Goal: Information Seeking & Learning: Find specific fact

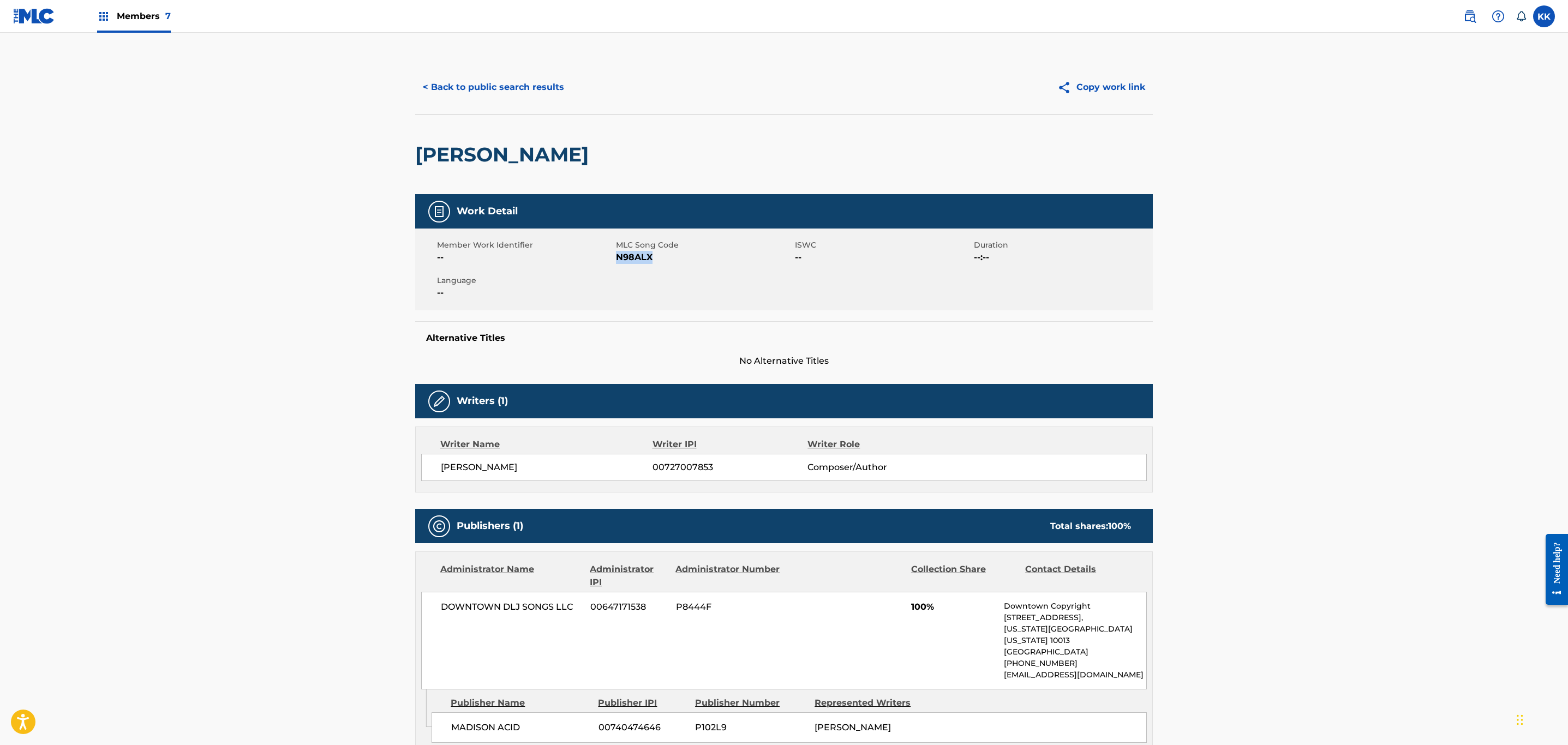
click at [506, 84] on button "< Back to public search results" at bounding box center [493, 87] width 156 height 27
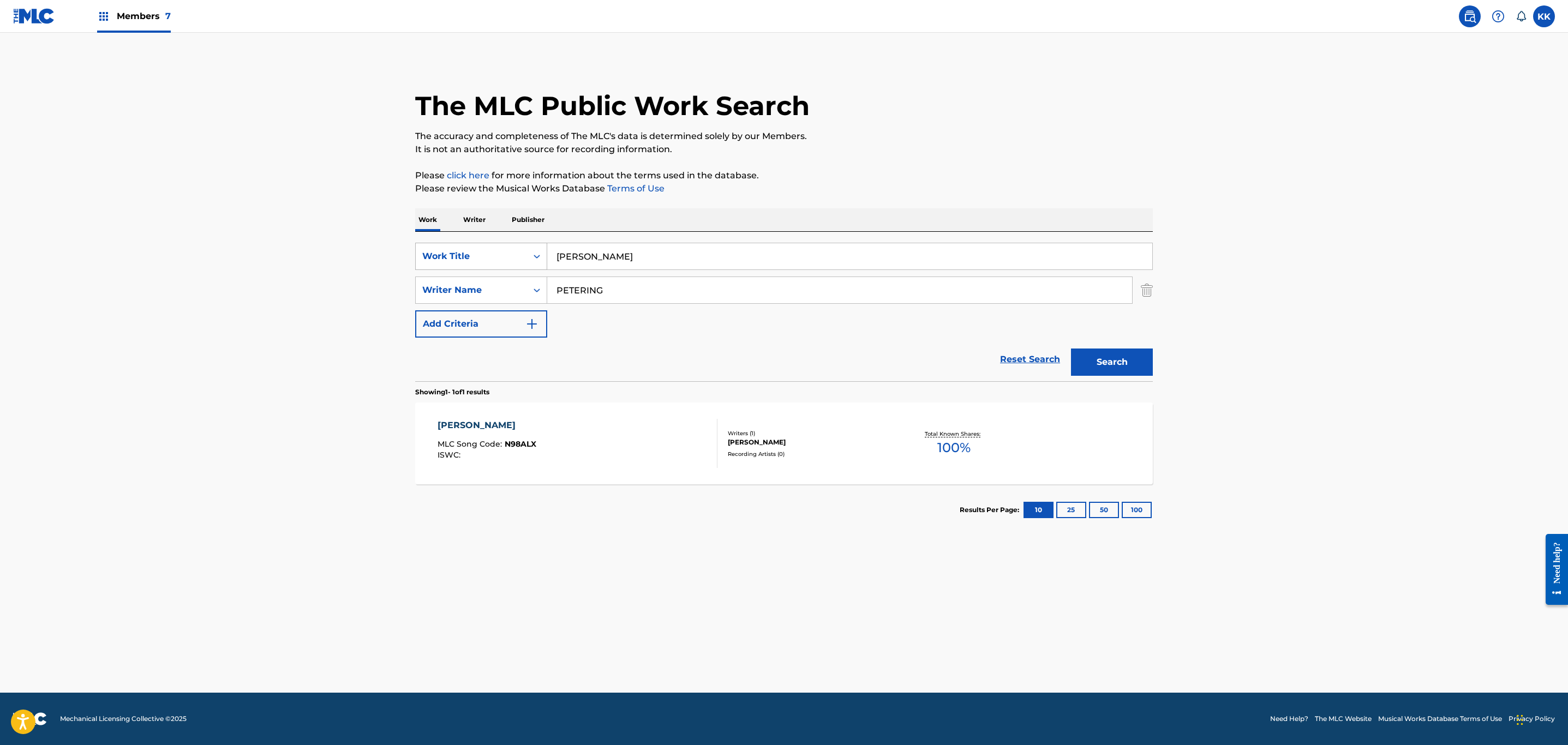
click at [504, 251] on div "Work Title" at bounding box center [471, 257] width 98 height 13
click at [503, 312] on div "MLC Song Code" at bounding box center [481, 310] width 131 height 27
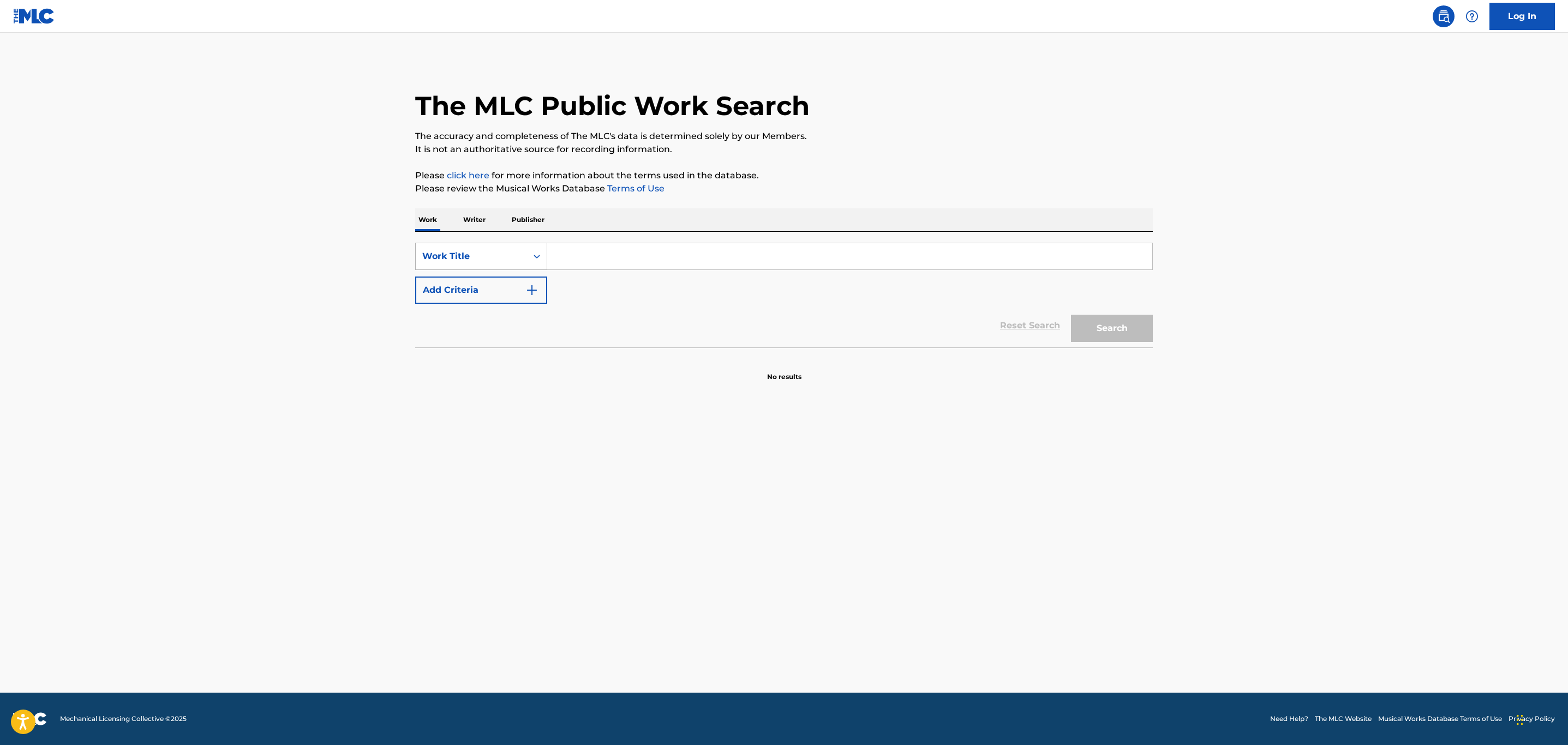
click at [474, 259] on div "Work Title" at bounding box center [471, 257] width 98 height 13
click at [480, 287] on div "MLC Song Code" at bounding box center [481, 284] width 131 height 27
click at [607, 262] on input "Search Form" at bounding box center [850, 256] width 605 height 26
paste input "S30855"
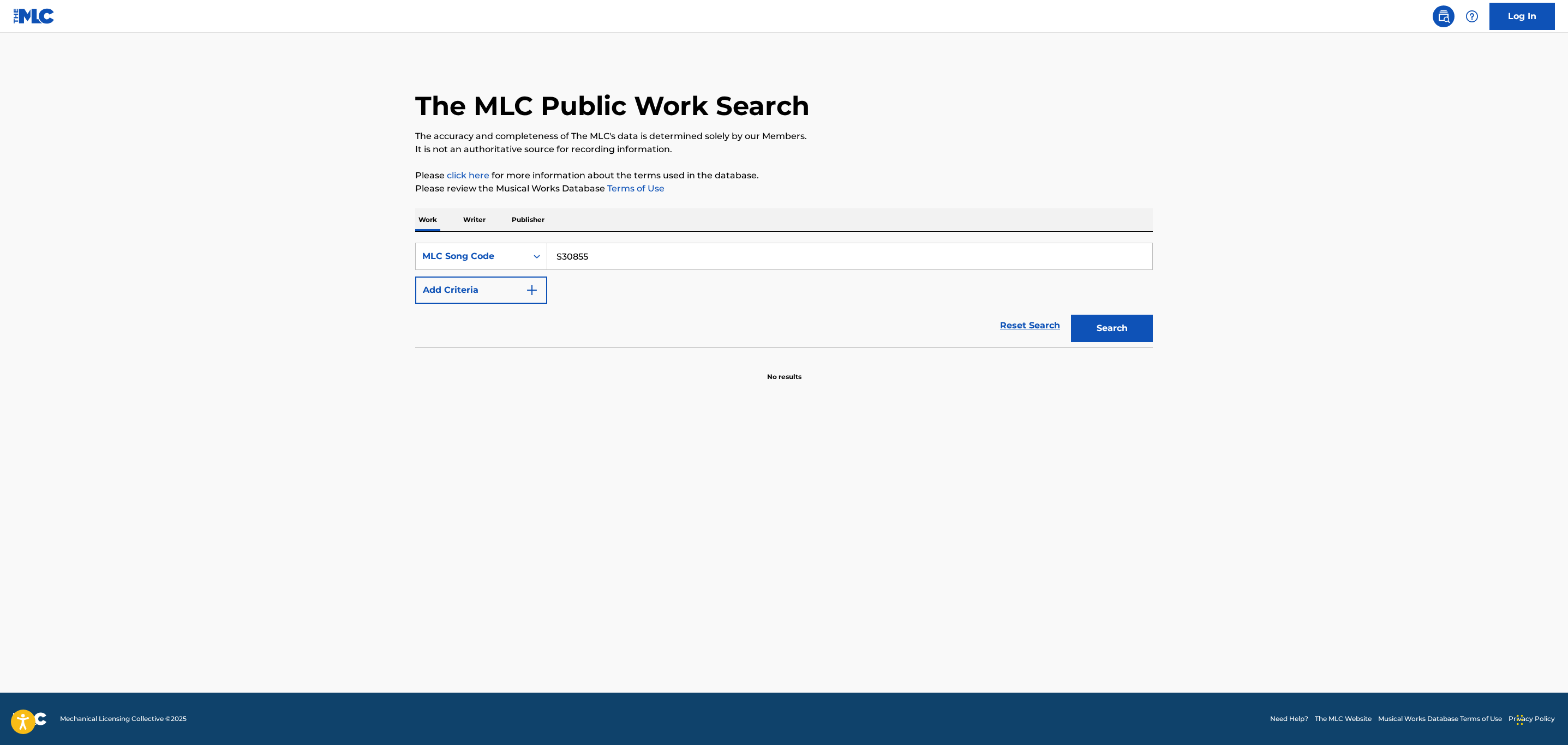
type input "S30855"
click at [1071, 315] on button "Search" at bounding box center [1111, 328] width 82 height 27
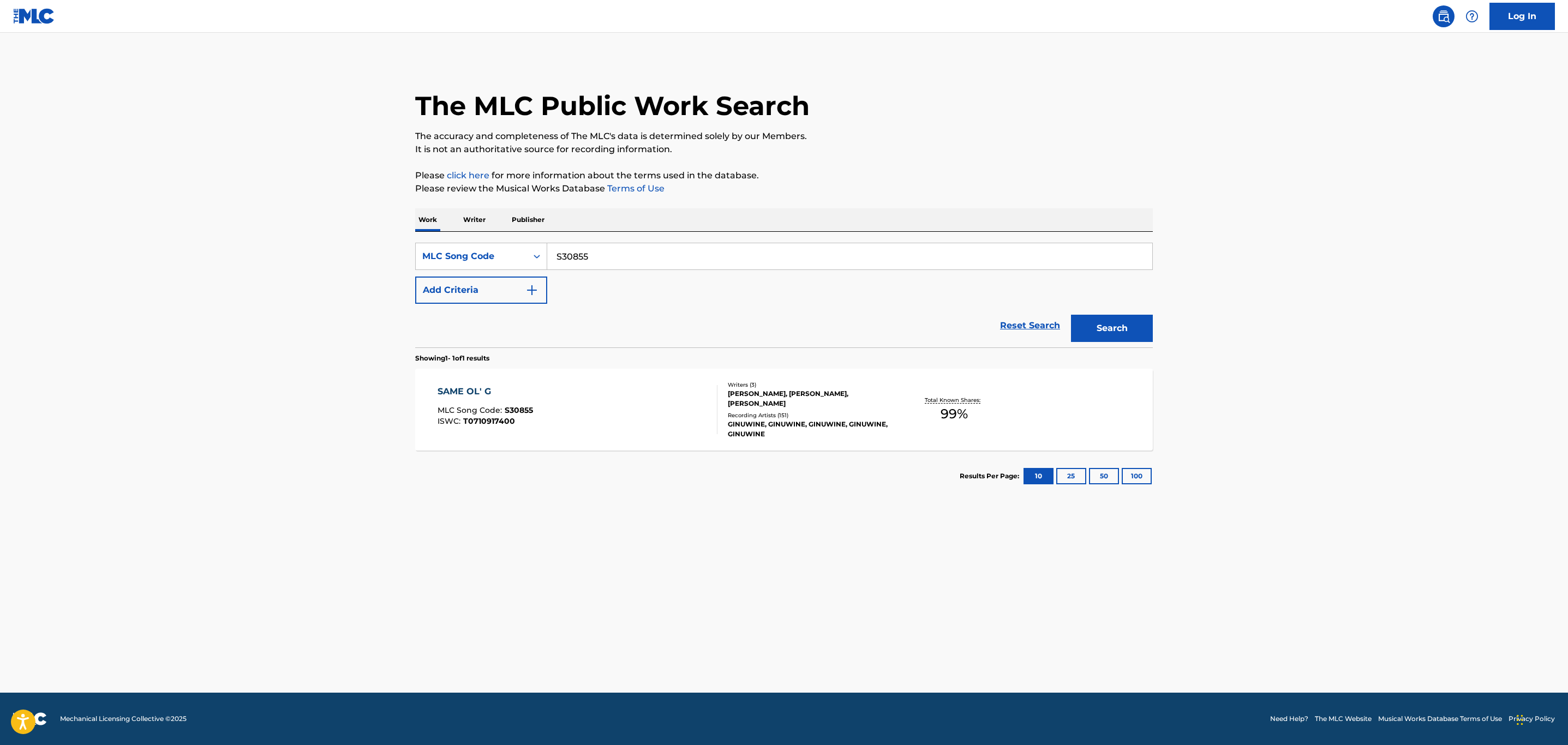
click at [592, 399] on div "SAME OL' G MLC Song Code : S30855 ISWC : T0710917400" at bounding box center [578, 410] width 281 height 49
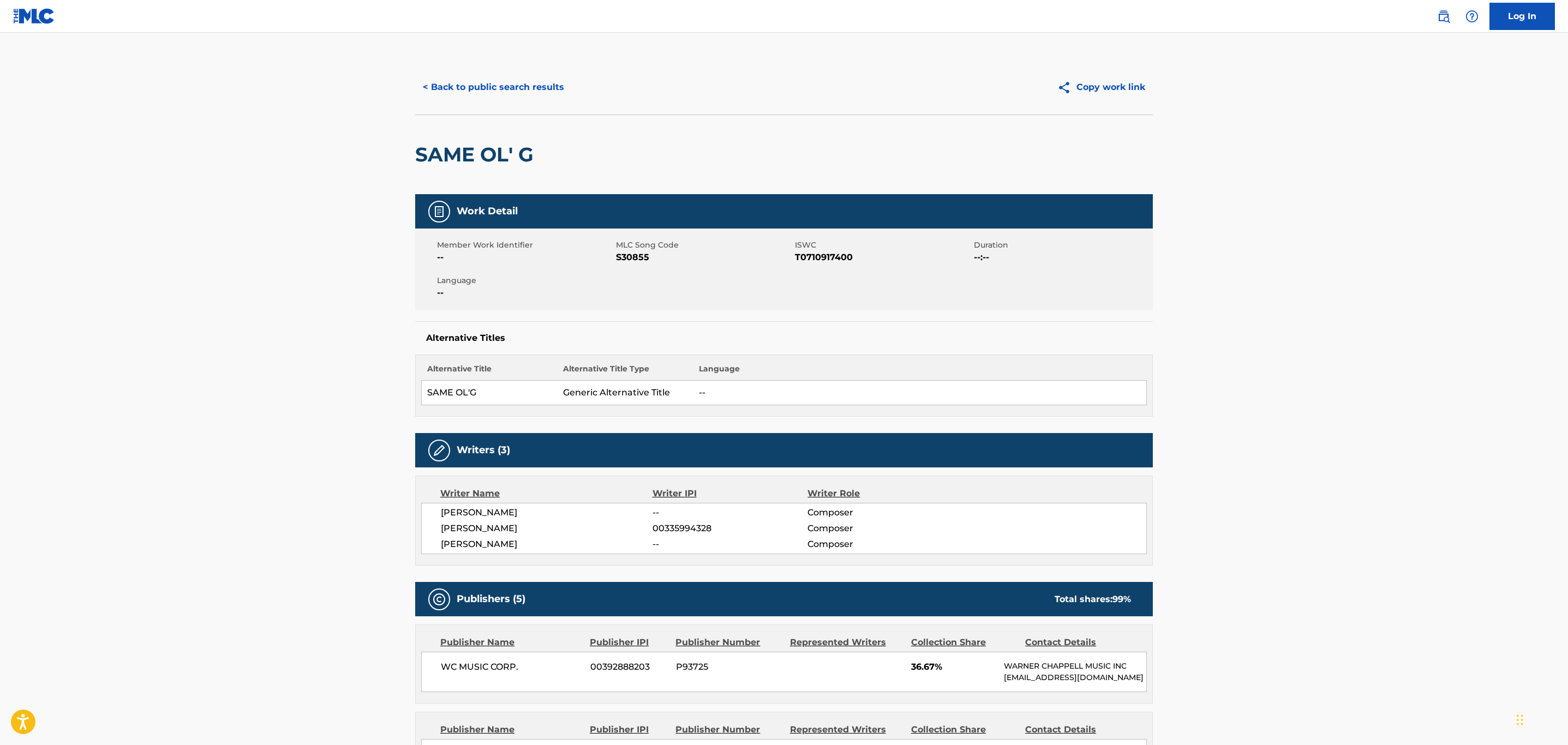
click at [528, 97] on button "< Back to public search results" at bounding box center [493, 87] width 156 height 27
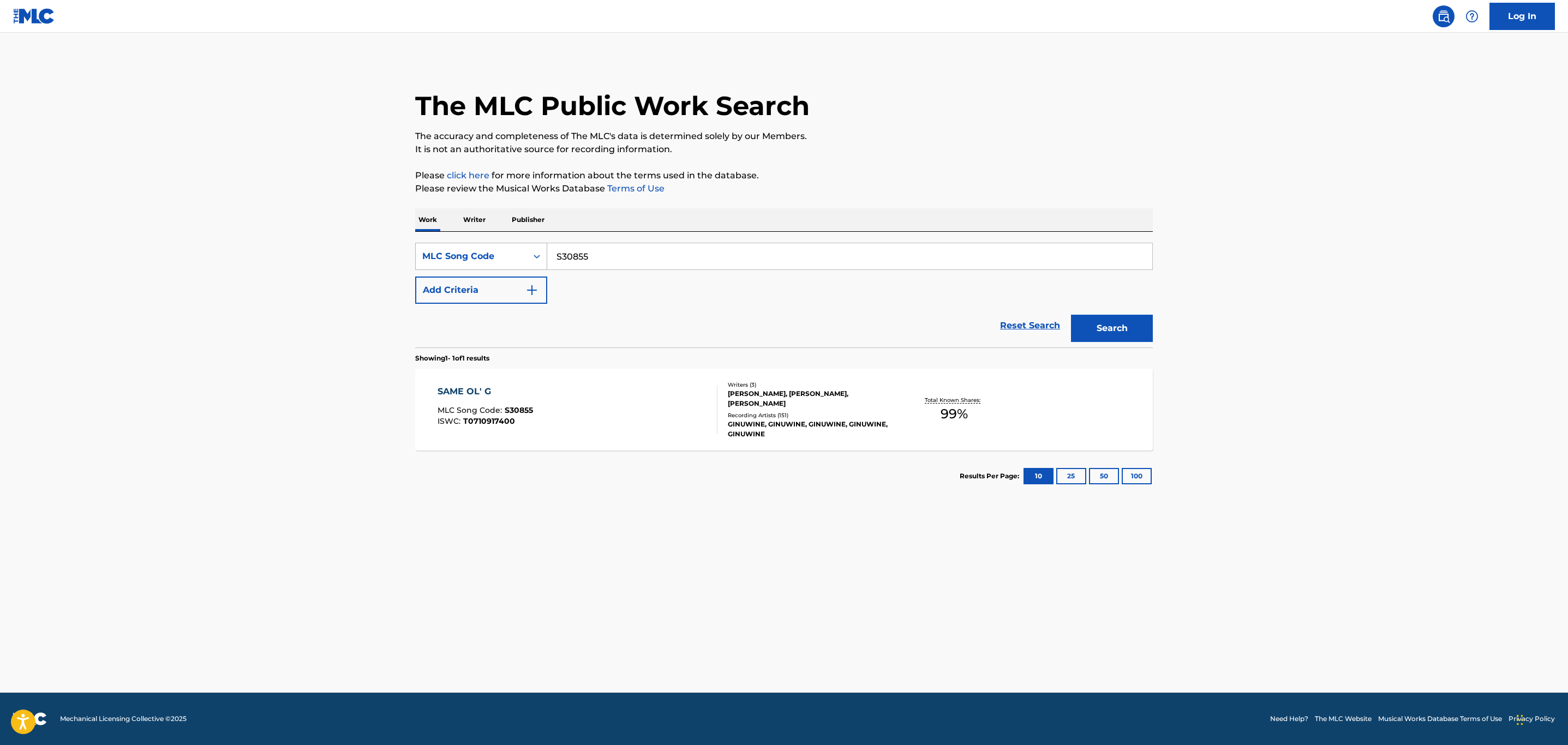
drag, startPoint x: 618, startPoint y: 257, endPoint x: 426, endPoint y: 261, distance: 192.0
click at [426, 261] on div "SearchWithCriteria017ab5f5-bb73-4524-945b-52f1c1119301 MLC Song Code S30855" at bounding box center [784, 256] width 738 height 27
paste input "TW9W9U"
type input "TW9W9U"
click at [1071, 315] on button "Search" at bounding box center [1111, 328] width 82 height 27
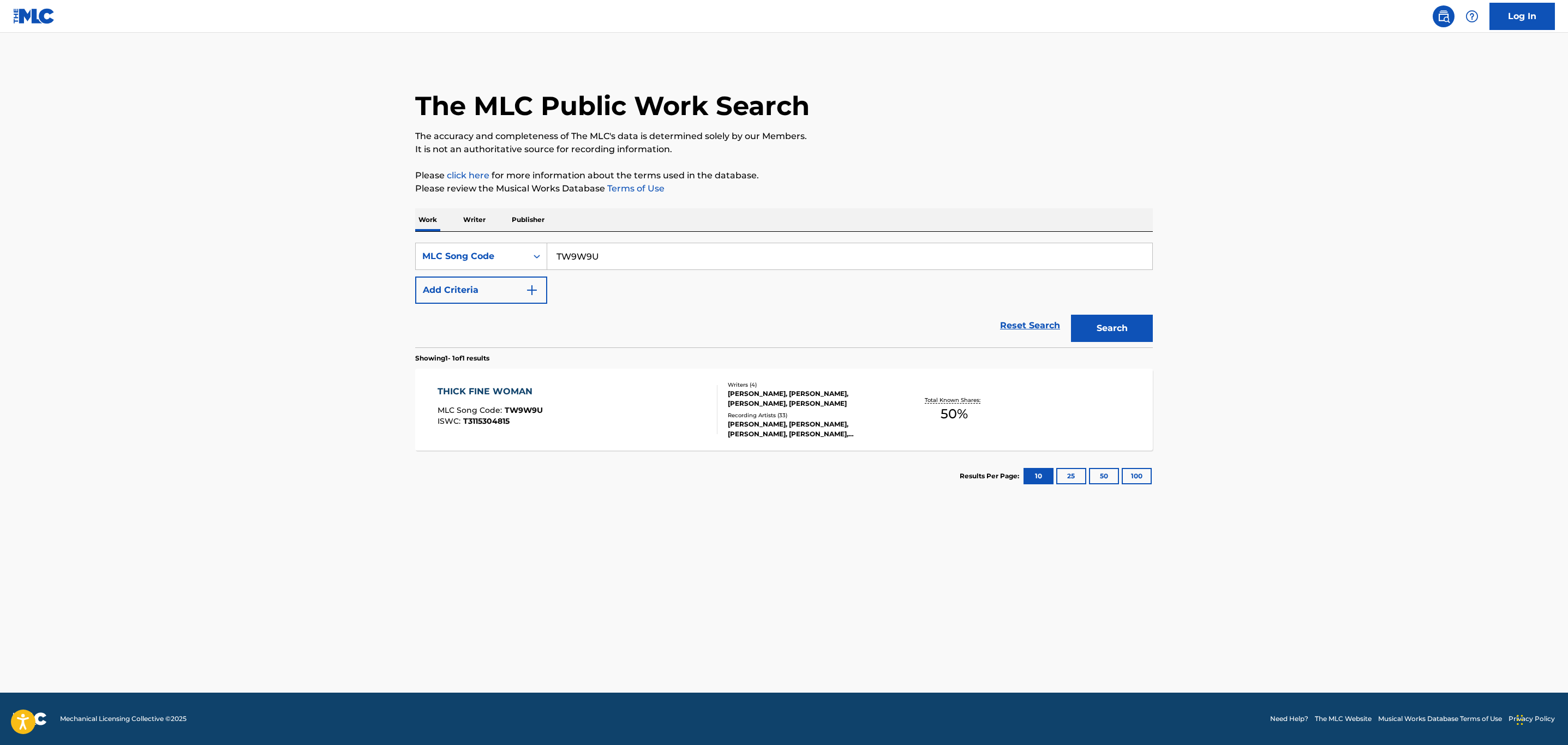
click at [620, 410] on div "THICK FINE WOMAN MLC Song Code : TW9W9U ISWC : T3115304815" at bounding box center [578, 410] width 281 height 49
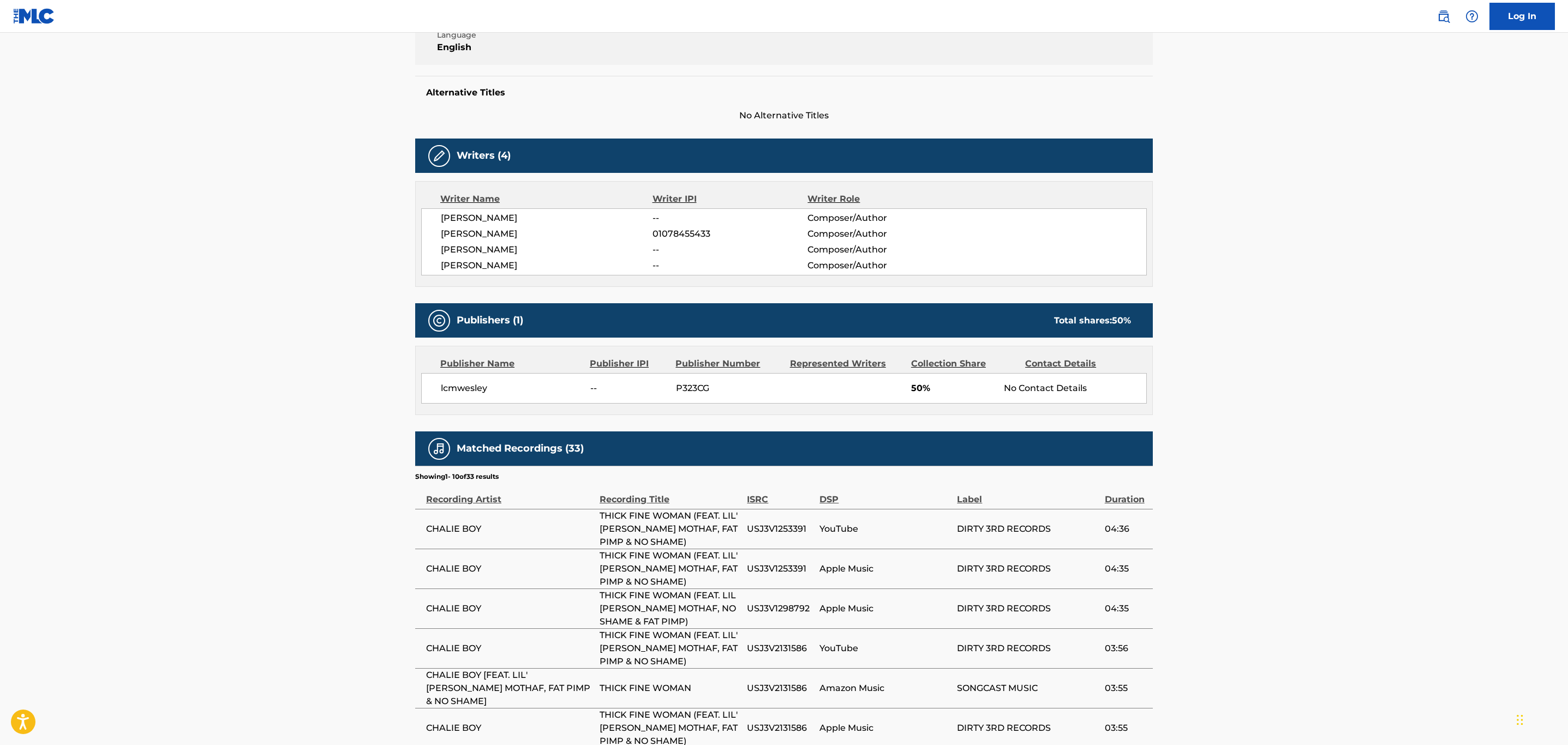
scroll to position [491, 0]
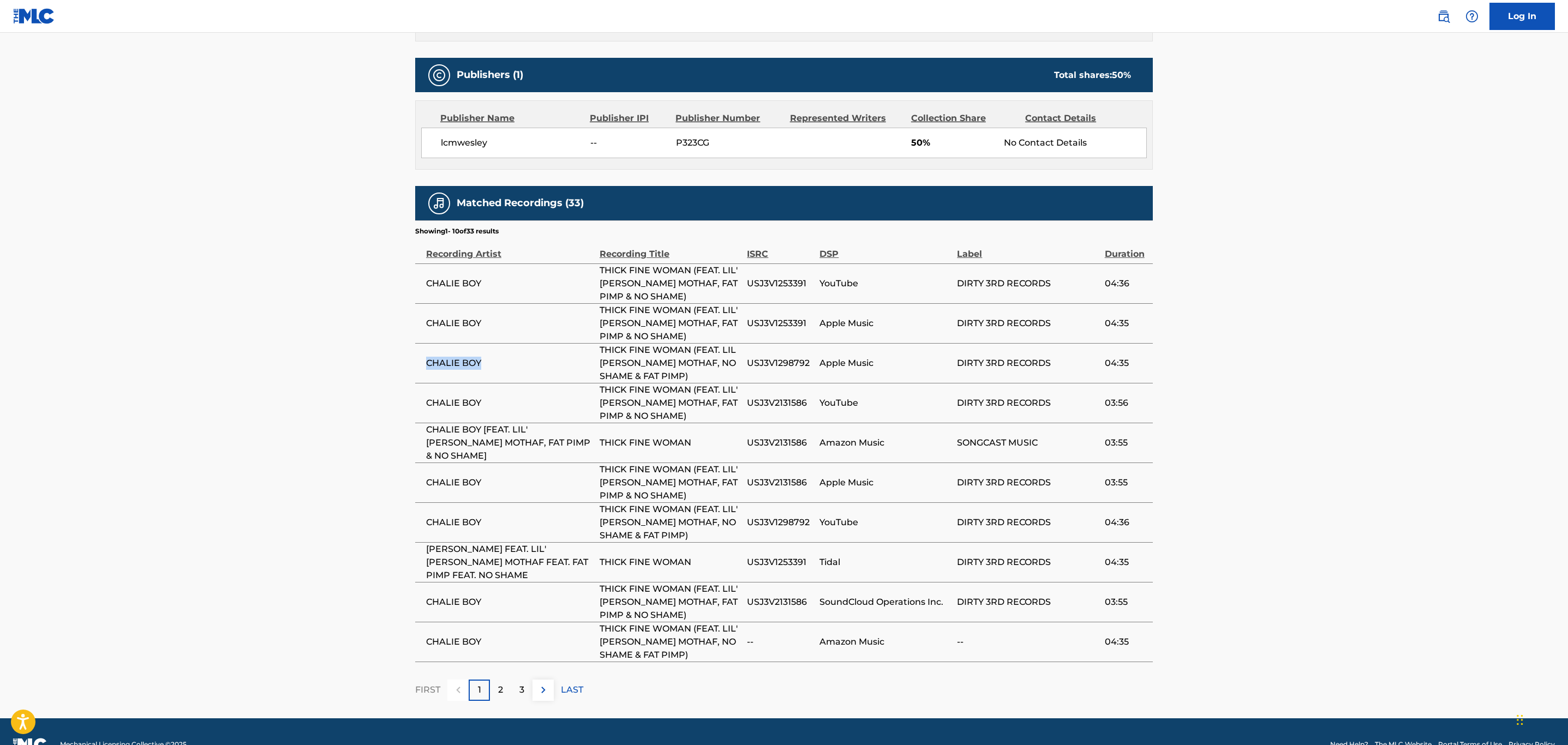
drag, startPoint x: 483, startPoint y: 357, endPoint x: 419, endPoint y: 352, distance: 64.2
click at [419, 352] on td "CHALIE BOY" at bounding box center [507, 363] width 184 height 40
copy span "CHALIE BOY"
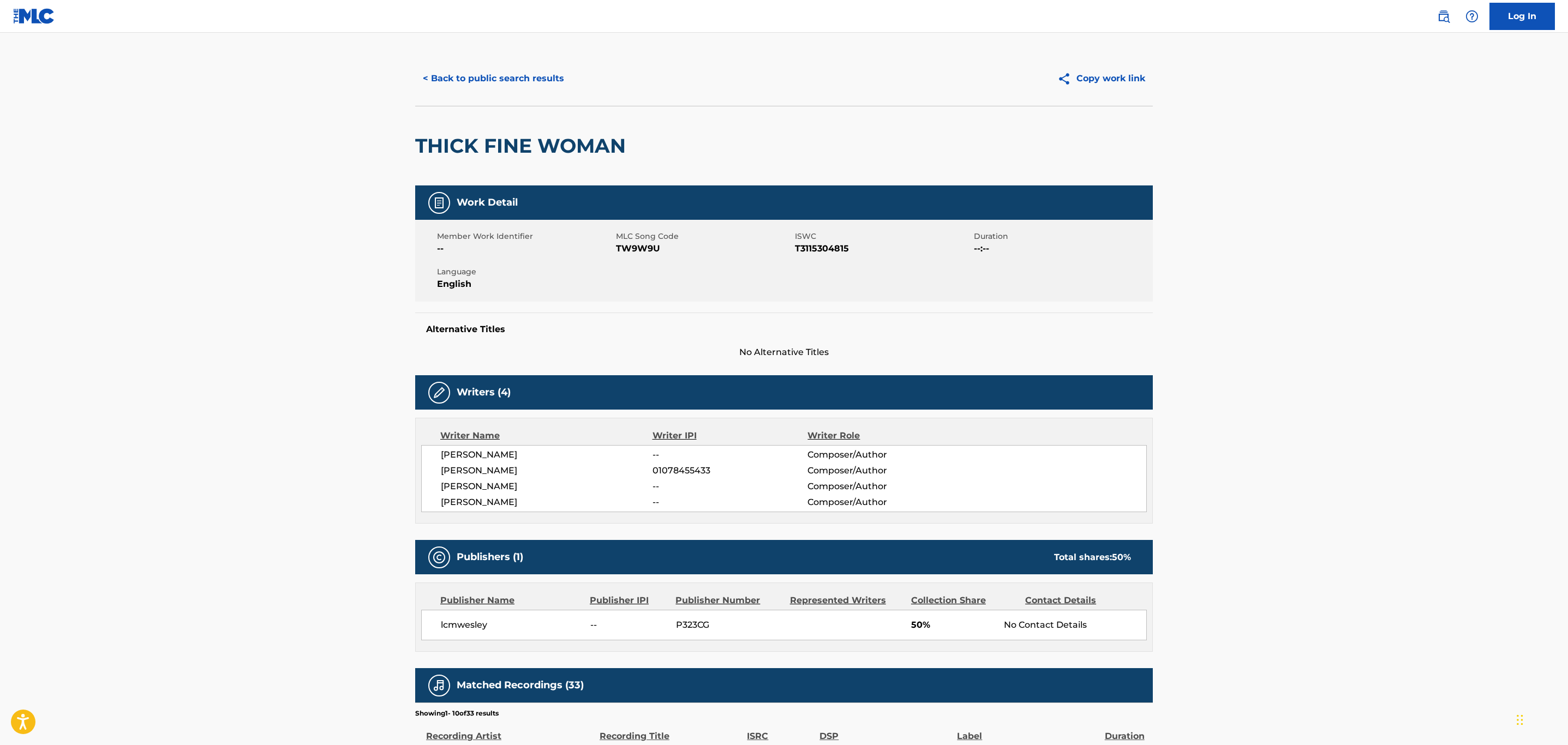
scroll to position [0, 0]
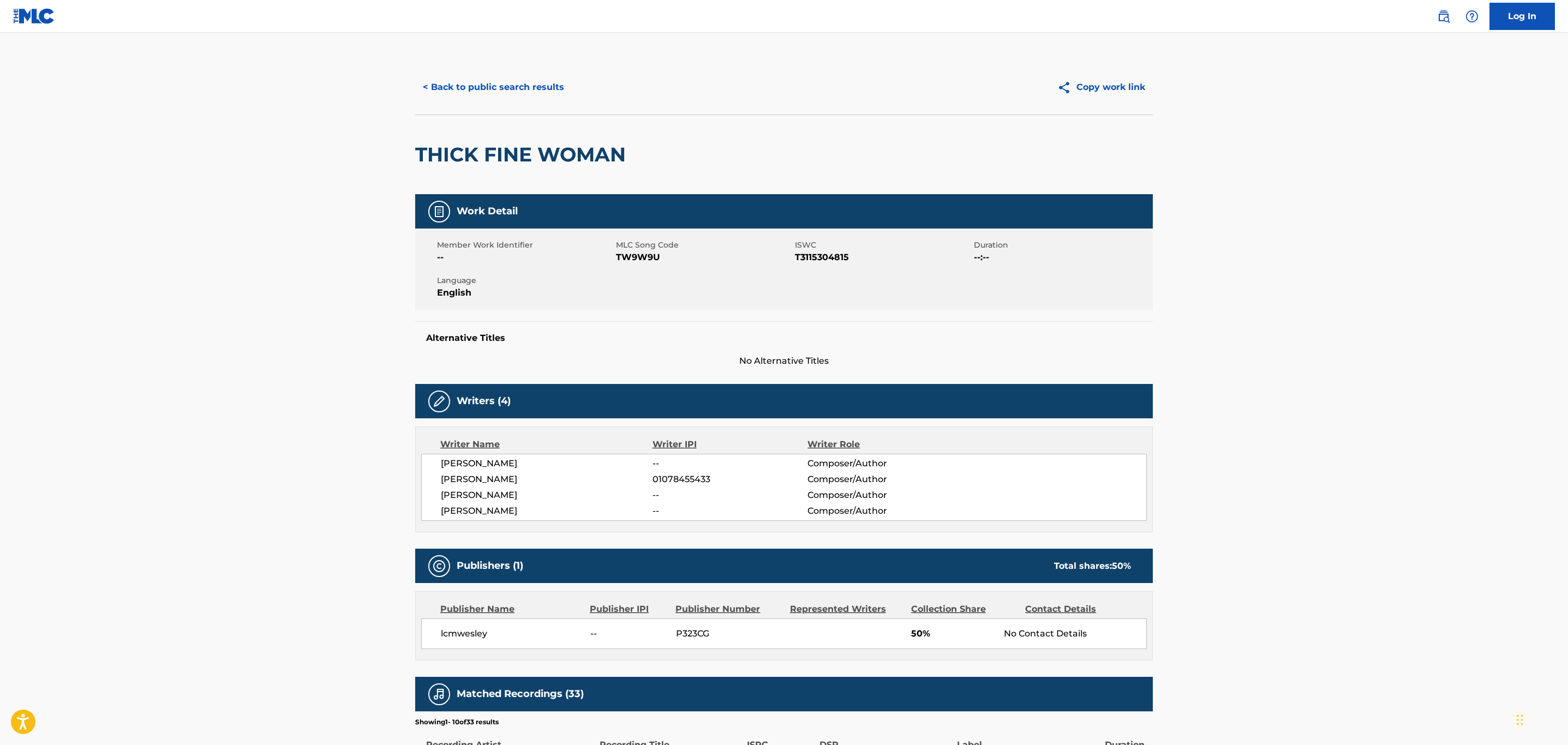
click at [485, 89] on button "< Back to public search results" at bounding box center [493, 87] width 156 height 27
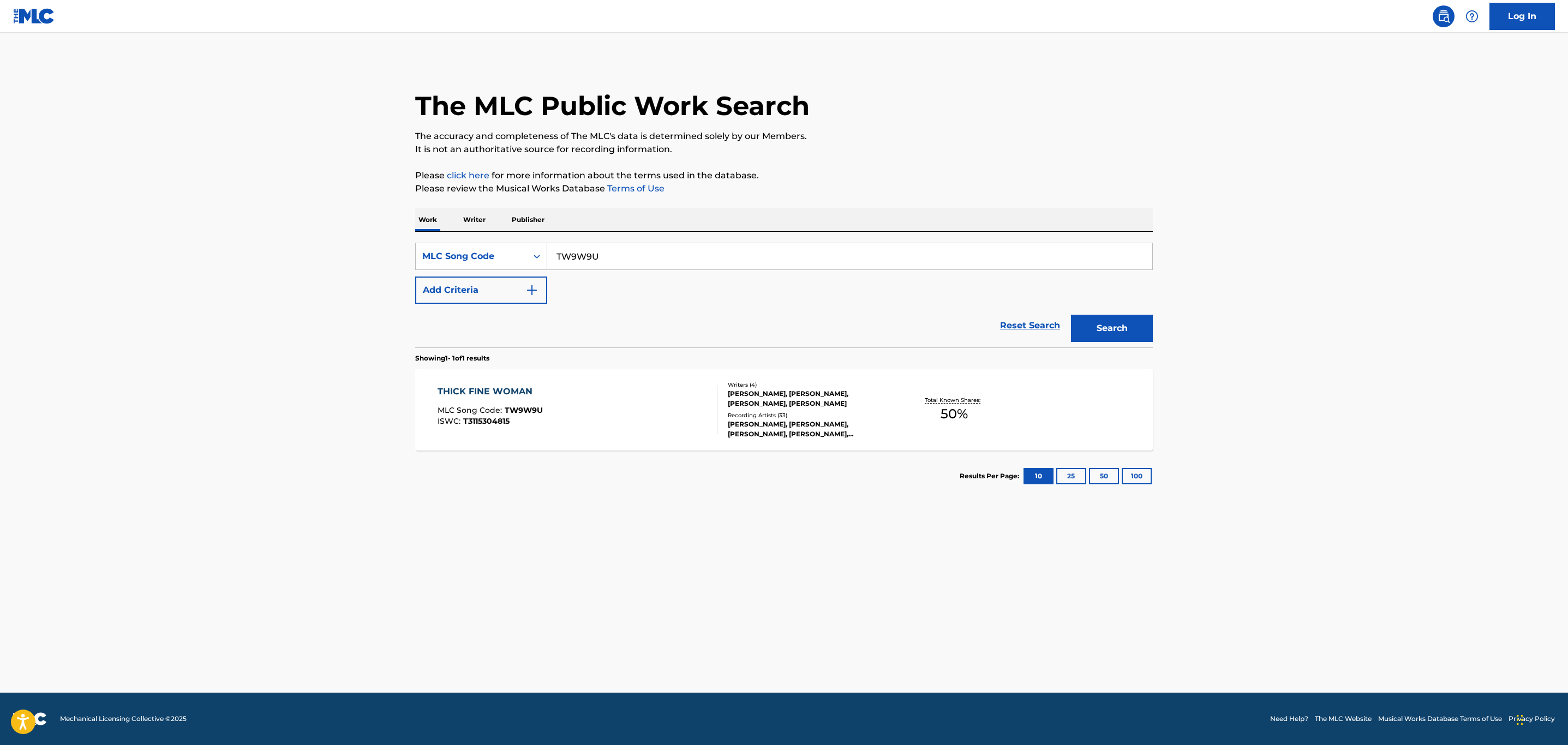
drag, startPoint x: 621, startPoint y: 256, endPoint x: 342, endPoint y: 240, distance: 279.5
click at [342, 240] on main "The MLC Public Work Search The accuracy and completeness of The MLC's data is d…" at bounding box center [784, 363] width 1568 height 660
paste input "BB4BPO"
click at [1071, 315] on button "Search" at bounding box center [1111, 328] width 82 height 27
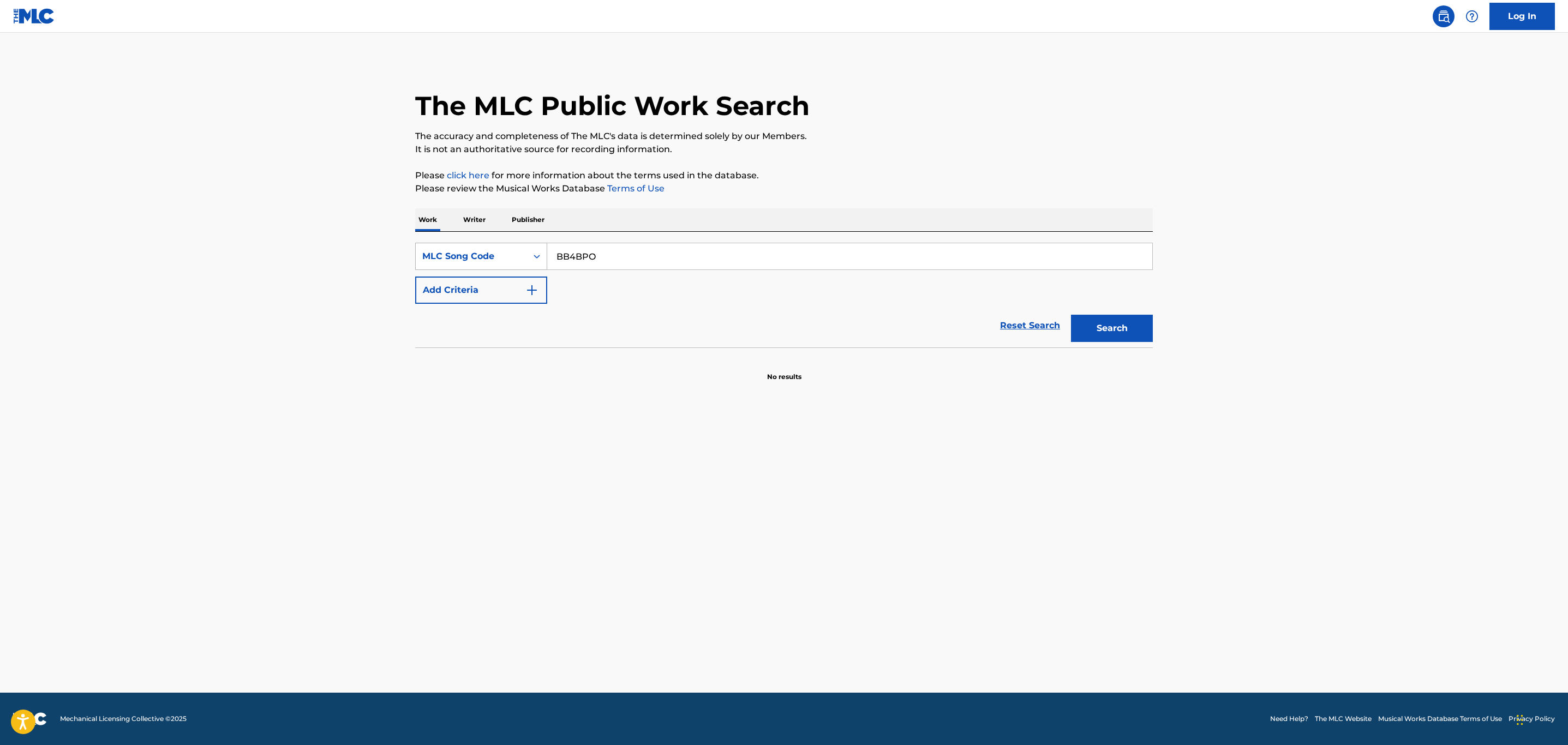
drag, startPoint x: 614, startPoint y: 250, endPoint x: 475, endPoint y: 254, distance: 139.1
click at [476, 254] on div "SearchWithCriteria017ab5f5-bb73-4524-945b-52f1c1119301 MLC Song Code BB4BPO" at bounding box center [784, 256] width 738 height 27
paste input "80KZ"
type input "BB80KZ"
click at [1071, 315] on button "Search" at bounding box center [1111, 328] width 82 height 27
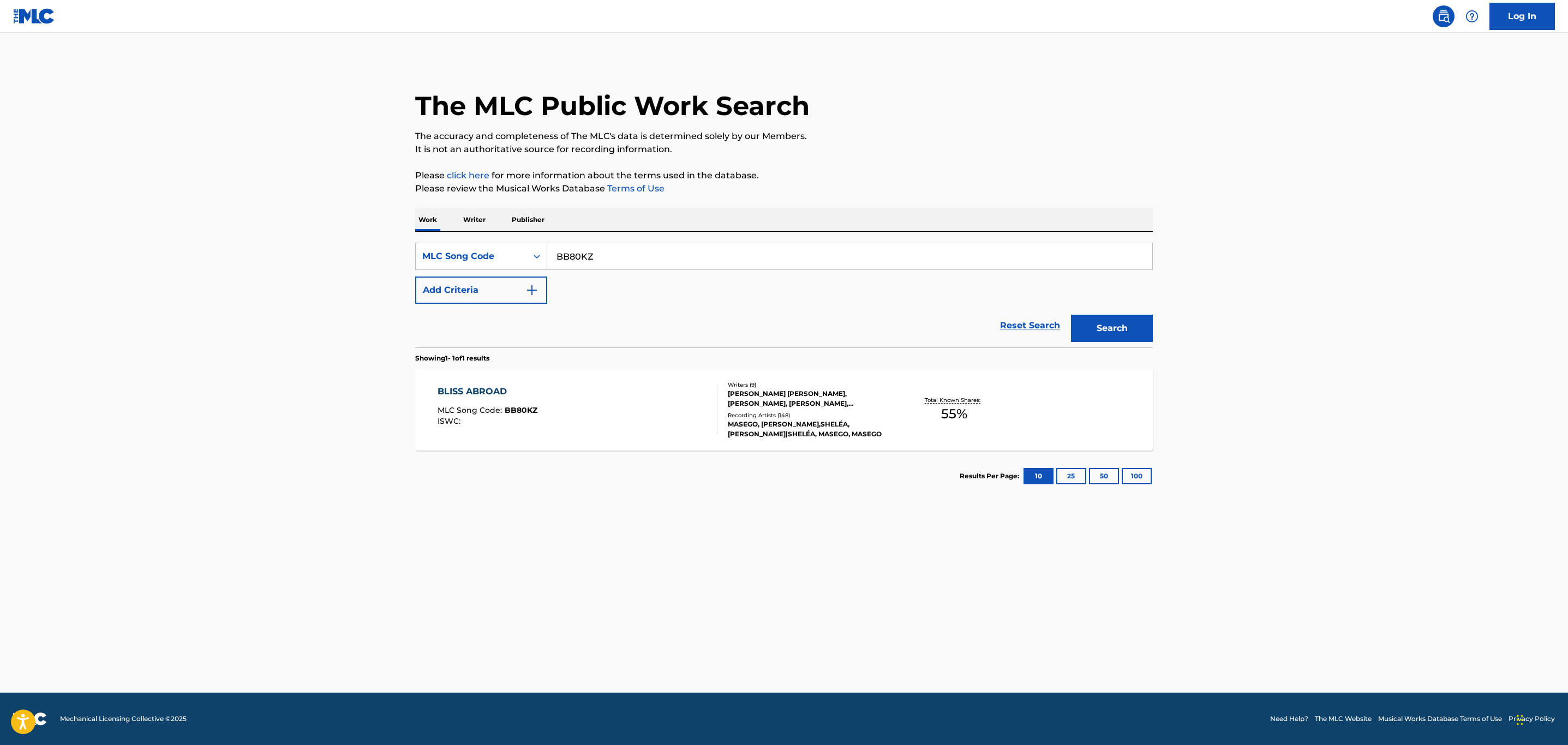
click at [620, 423] on div "BLISS ABROAD MLC Song Code : BB80KZ ISWC :" at bounding box center [578, 410] width 281 height 49
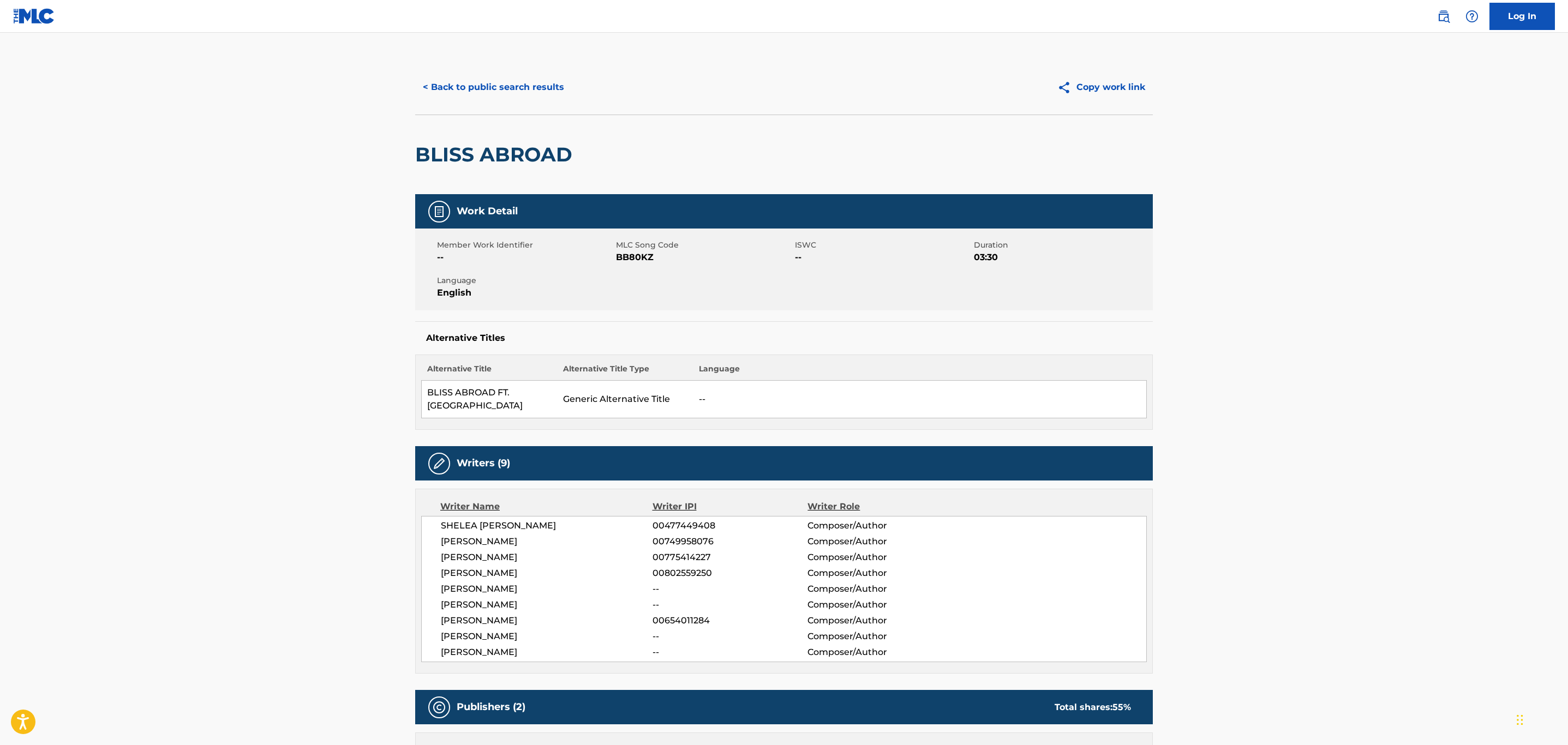
click at [492, 85] on button "< Back to public search results" at bounding box center [493, 87] width 156 height 27
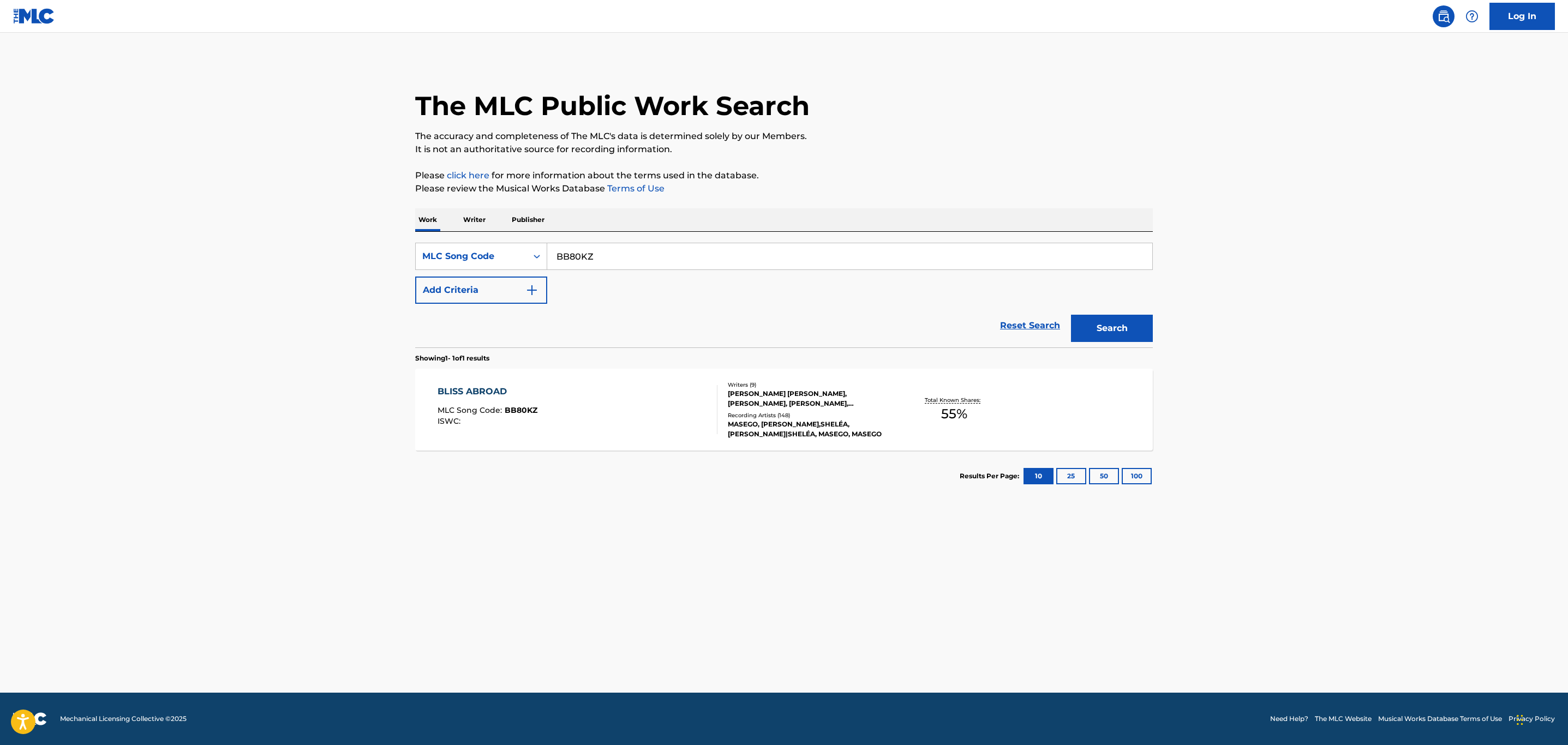
drag, startPoint x: 614, startPoint y: 262, endPoint x: 333, endPoint y: 245, distance: 281.5
click at [333, 245] on main "The MLC Public Work Search The accuracy and completeness of The MLC's data is d…" at bounding box center [784, 363] width 1568 height 660
paste input "26GE"
type input "BB26GE"
click at [1071, 315] on button "Search" at bounding box center [1111, 328] width 82 height 27
